Goal: Task Accomplishment & Management: Manage account settings

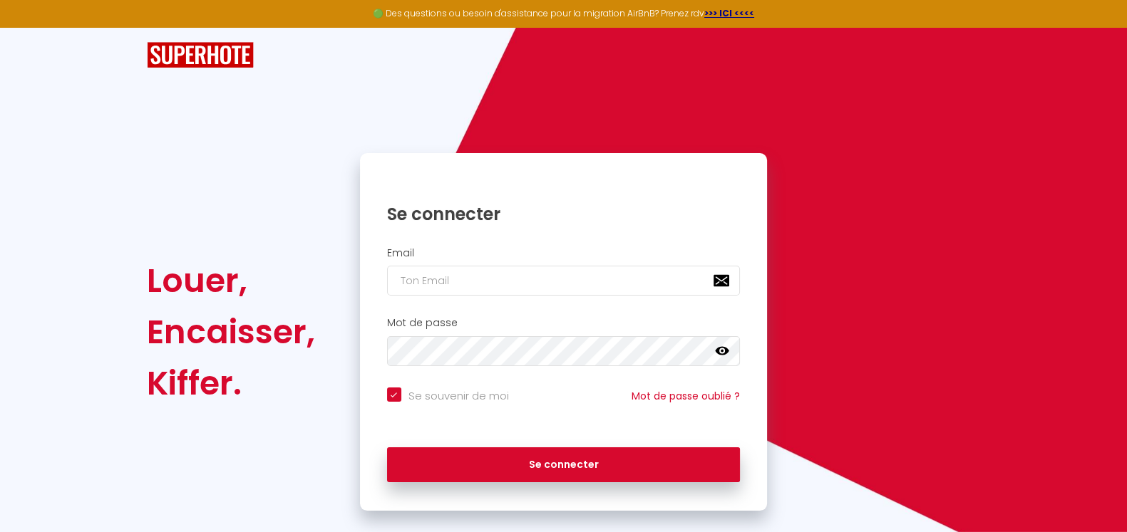
type input "[PERSON_NAME][EMAIL_ADDRESS][DOMAIN_NAME]"
checkbox input "true"
drag, startPoint x: 0, startPoint y: 0, endPoint x: 494, endPoint y: 280, distance: 567.8
click at [494, 280] on input "[PERSON_NAME][EMAIL_ADDRESS][DOMAIN_NAME]" at bounding box center [563, 281] width 353 height 30
type input "[EMAIL_ADDRESS][DOMAIN_NAME]"
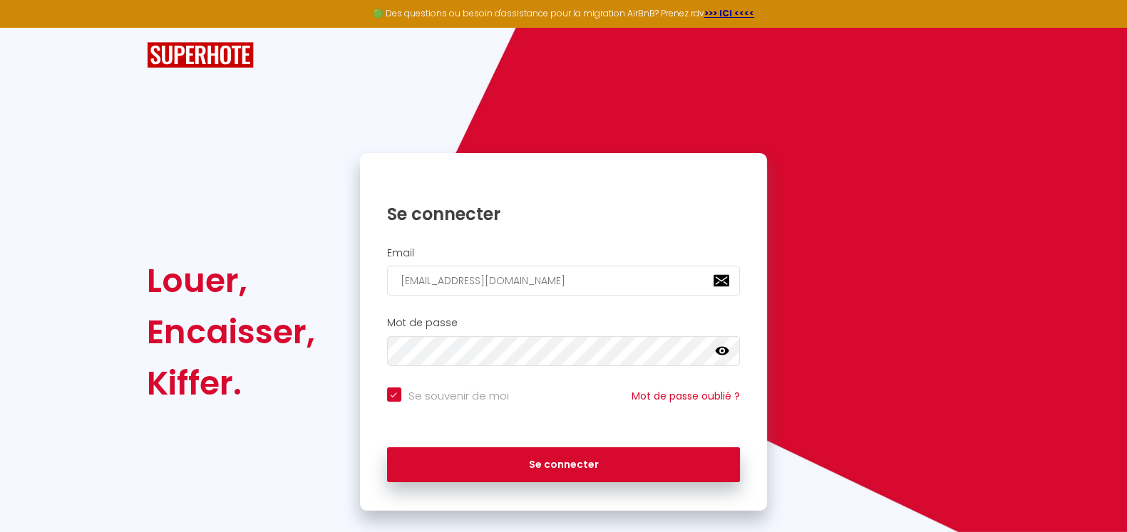
checkbox input "true"
click at [723, 351] on icon at bounding box center [722, 351] width 14 height 9
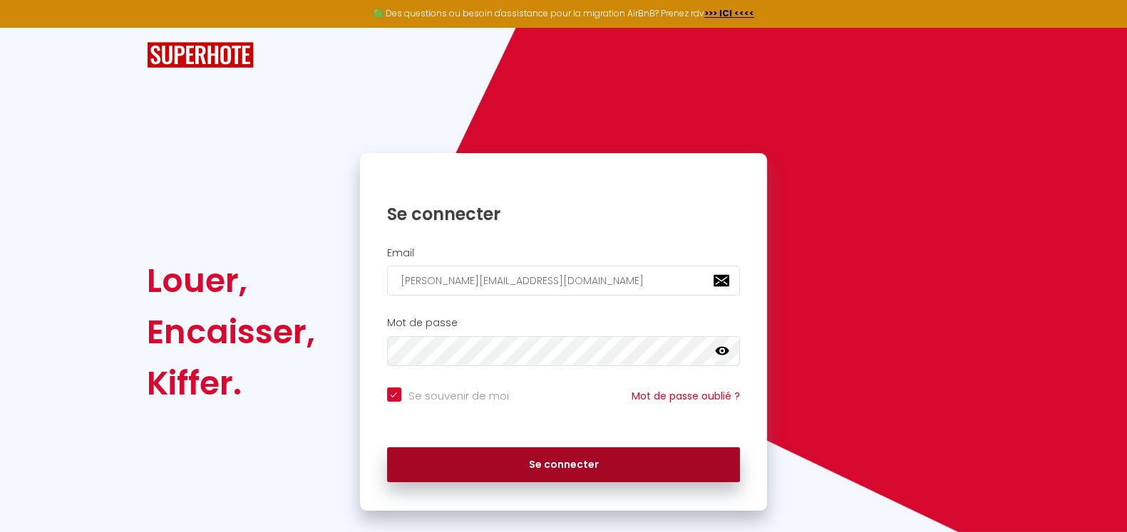
click at [510, 458] on button "Se connecter" at bounding box center [563, 466] width 353 height 36
checkbox input "true"
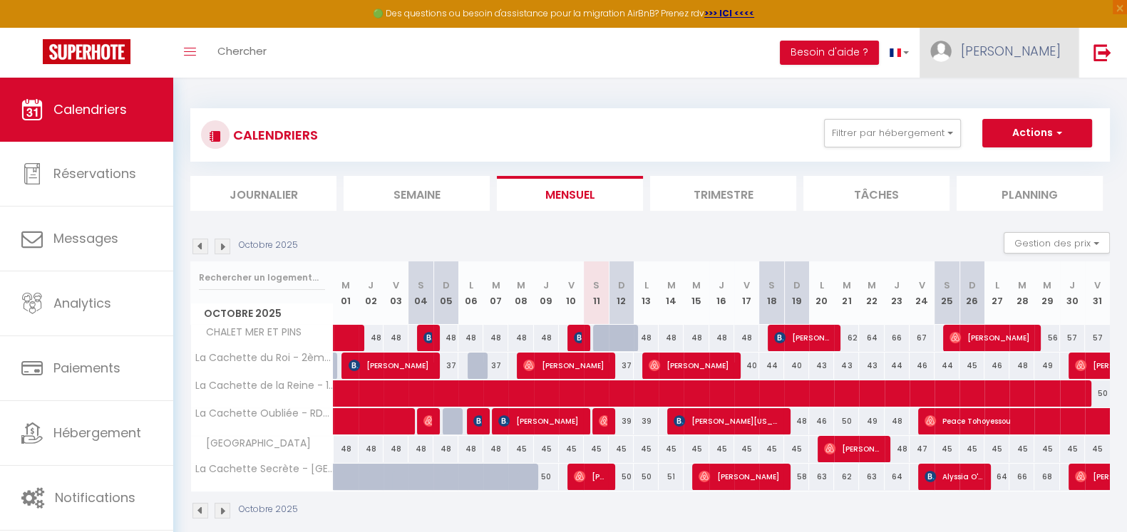
click at [1046, 50] on span "[PERSON_NAME]" at bounding box center [1011, 51] width 100 height 18
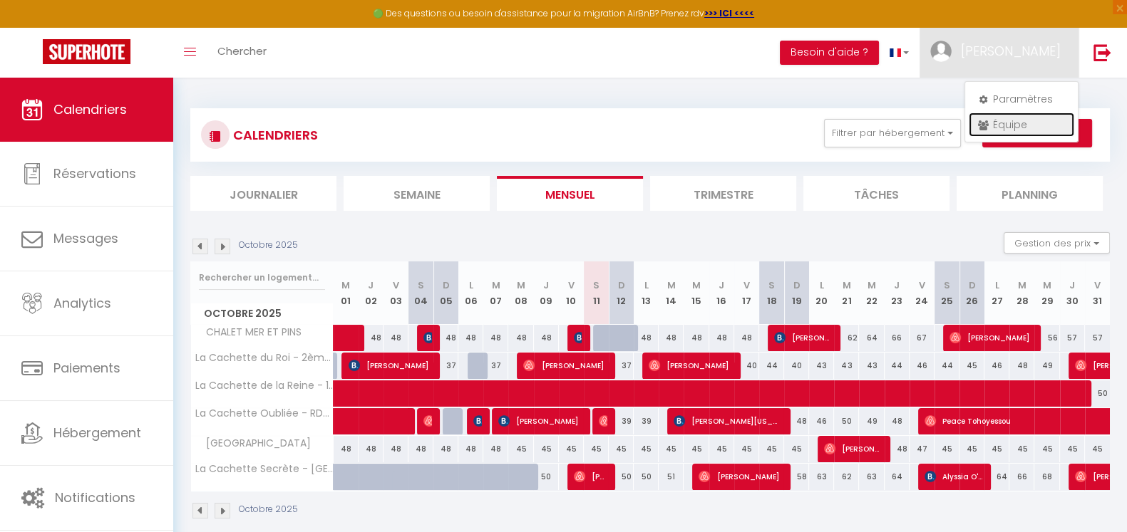
click at [1004, 123] on link "Équipe" at bounding box center [1020, 125] width 105 height 24
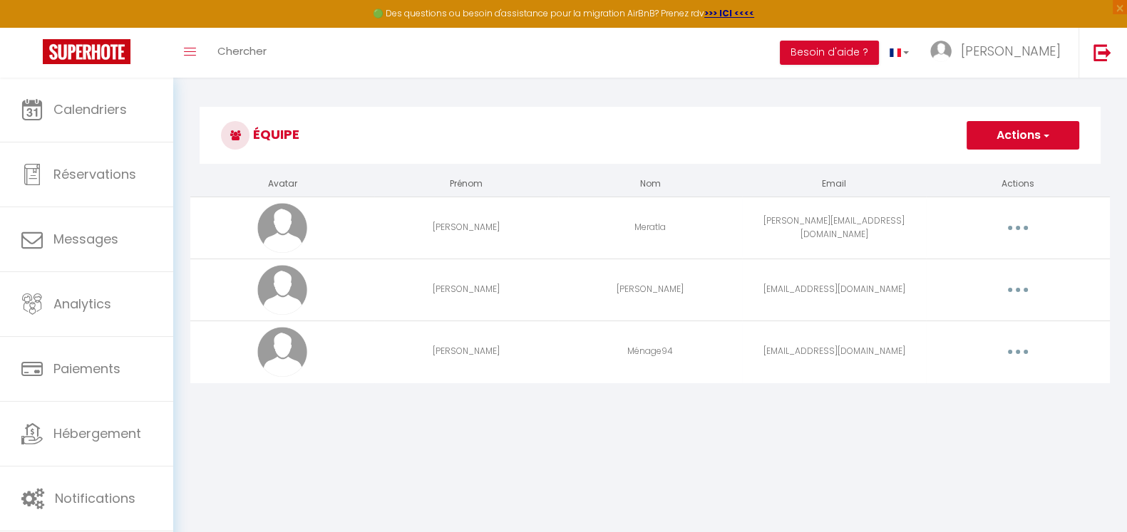
click at [995, 286] on div "Editer Supprimer" at bounding box center [1017, 290] width 172 height 23
click at [1013, 291] on button "button" at bounding box center [1018, 290] width 40 height 23
click at [949, 319] on link "Editer" at bounding box center [980, 323] width 105 height 24
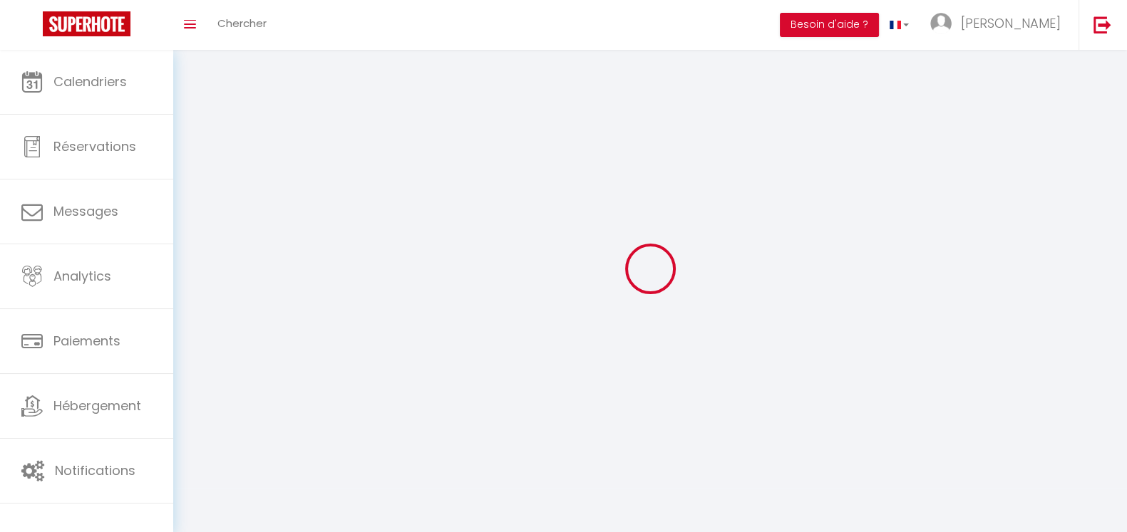
select select
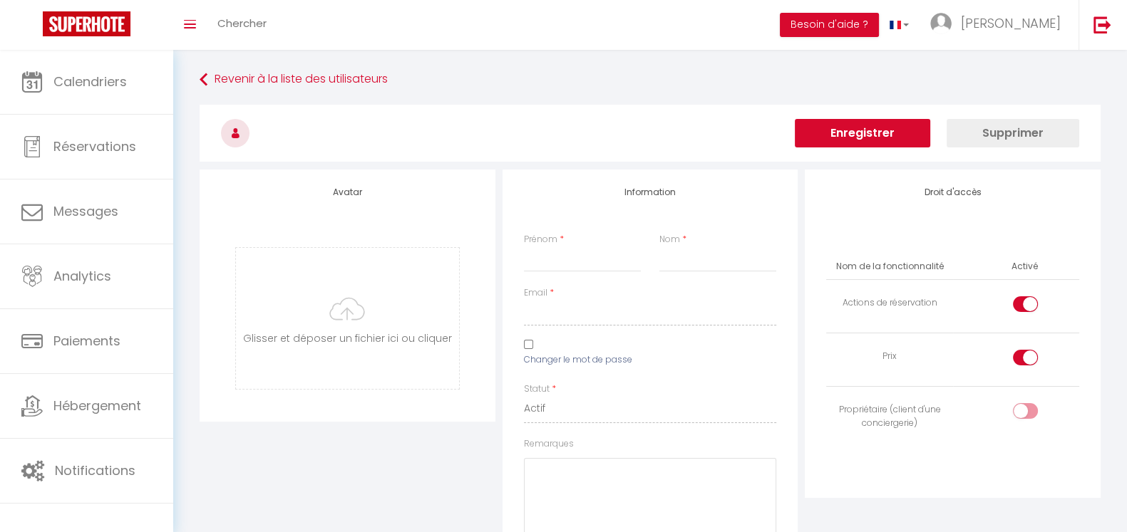
type input "[PERSON_NAME]"
type input "[EMAIL_ADDRESS][DOMAIN_NAME]"
type textarea "[URL][DOMAIN_NAME]"
checkbox input "true"
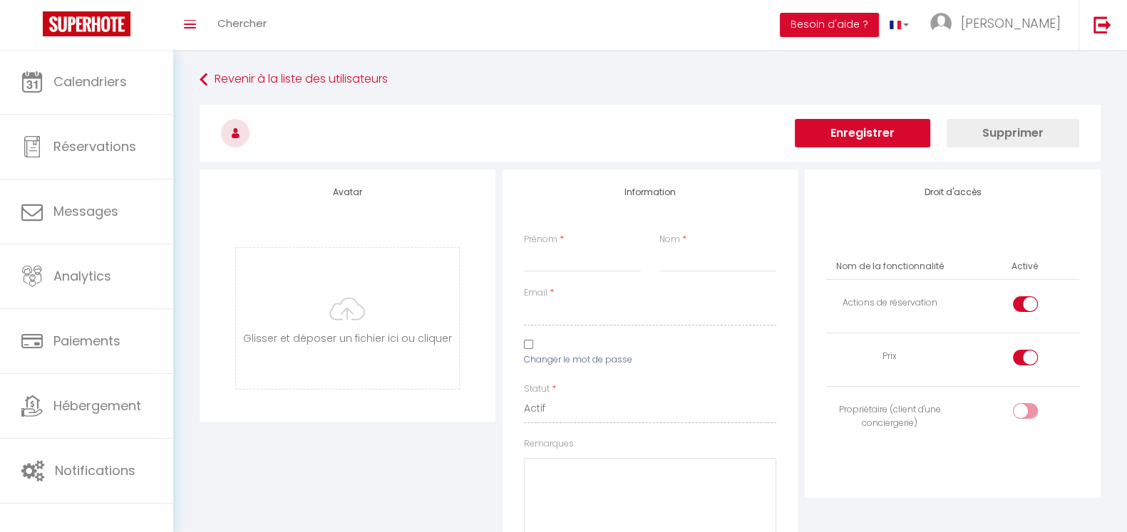
checkbox input "true"
checkbox input "false"
checkbox input "true"
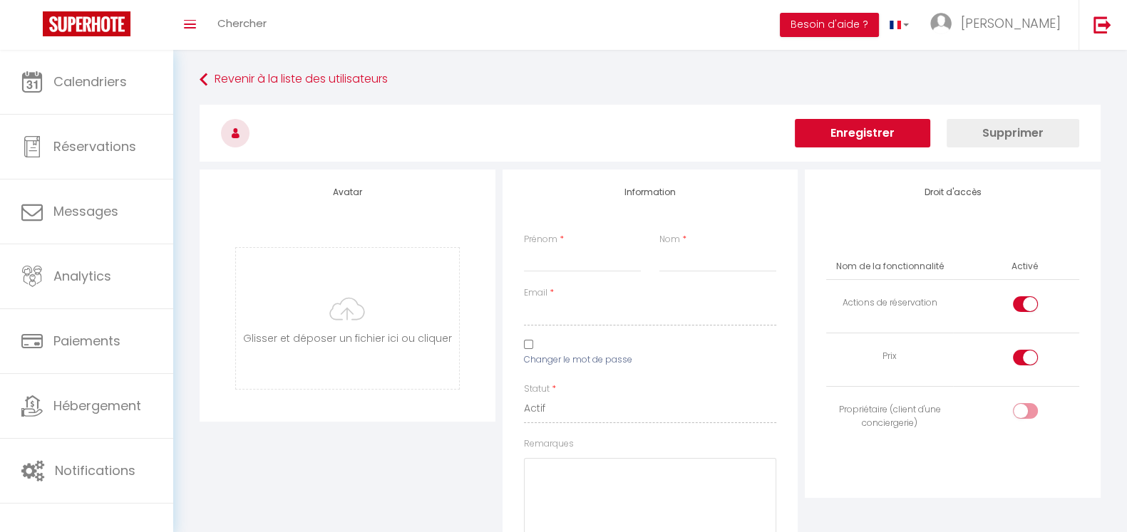
checkbox input "true"
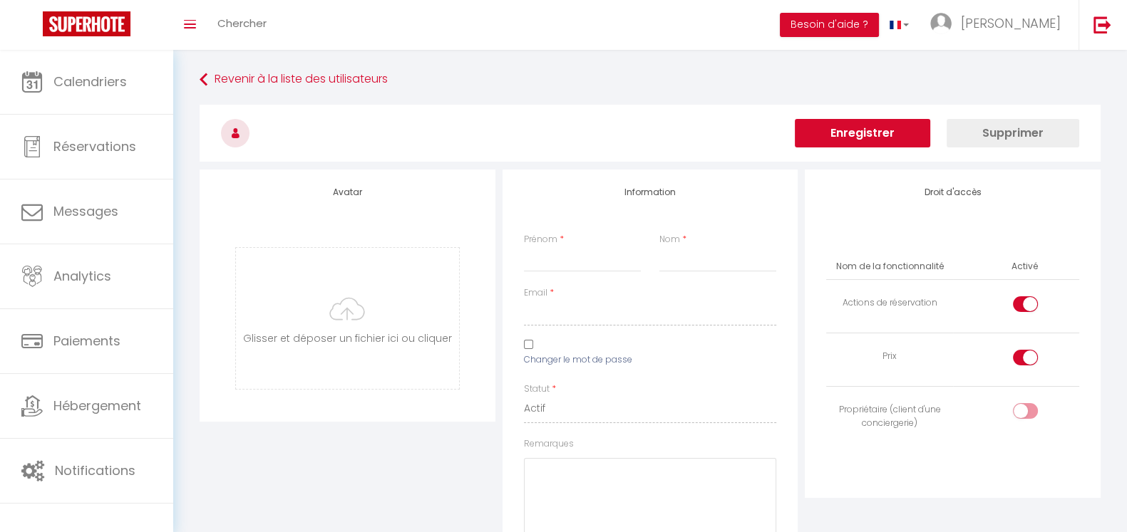
checkbox input "true"
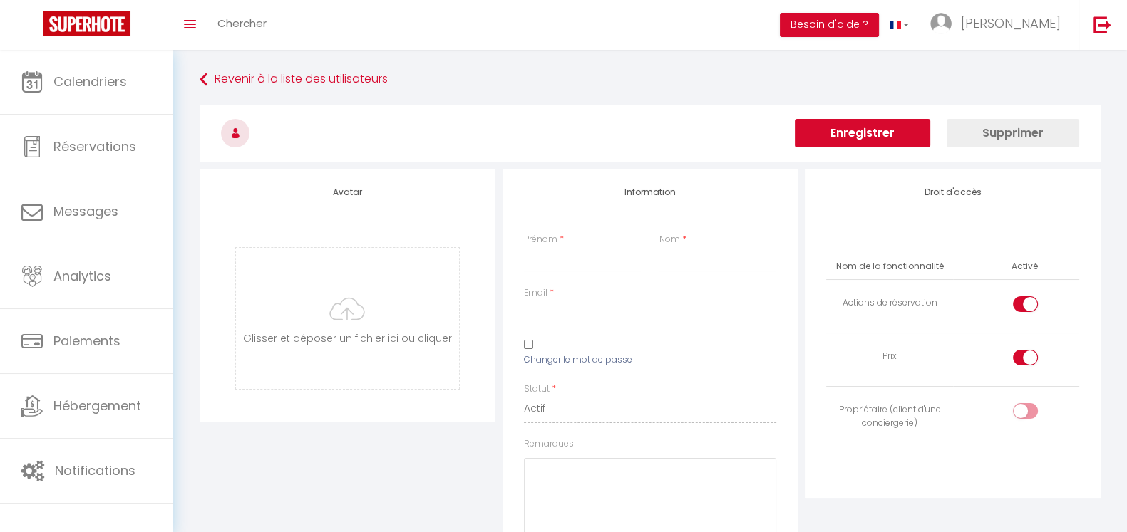
checkbox input "true"
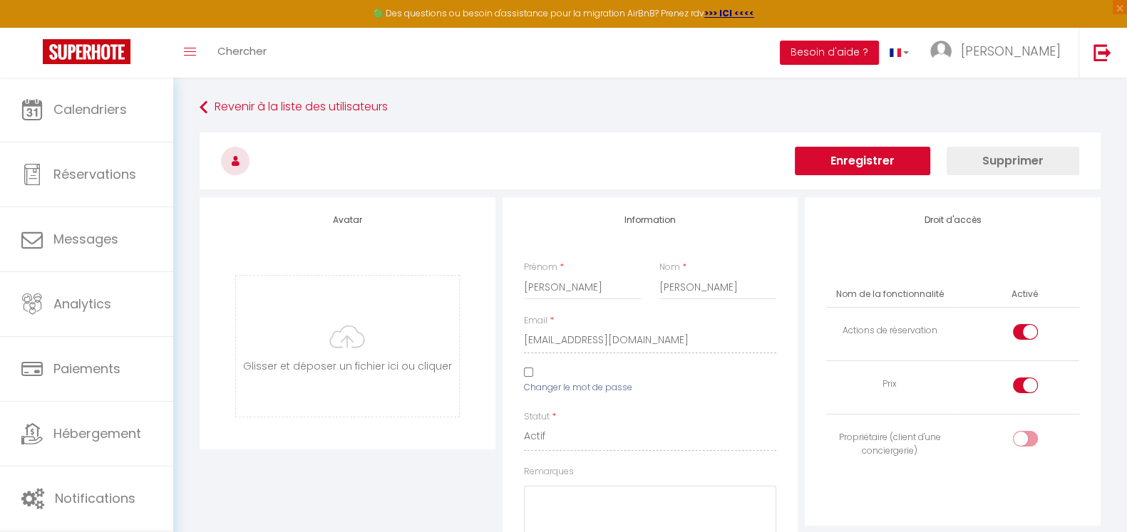
click at [1030, 437] on input "checkbox" at bounding box center [1037, 441] width 25 height 21
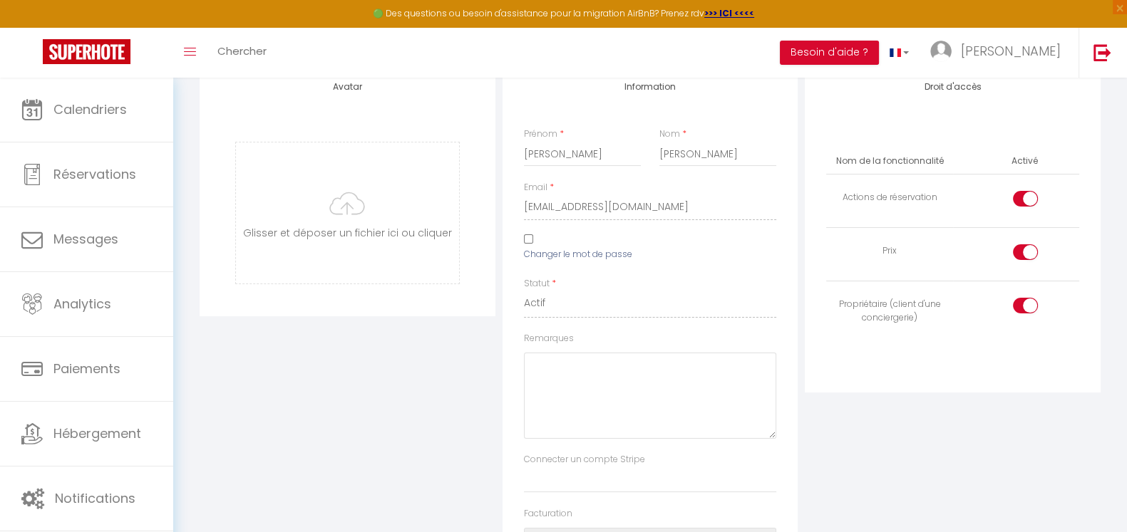
scroll to position [133, 0]
click at [1018, 308] on div at bounding box center [1025, 307] width 25 height 16
click at [1025, 308] on input "checkbox" at bounding box center [1037, 309] width 25 height 21
checkbox input "false"
